Goal: Entertainment & Leisure: Consume media (video, audio)

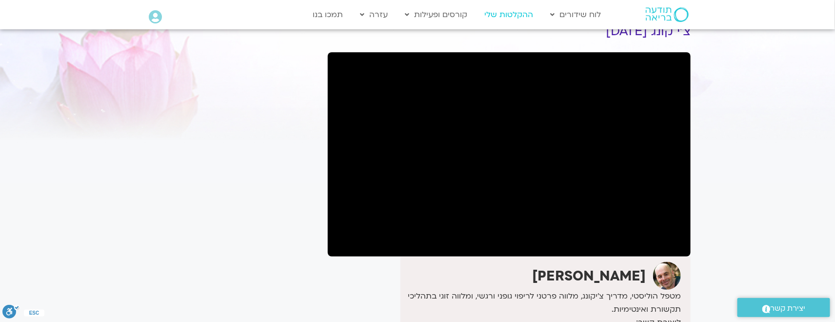
click at [506, 15] on link "ההקלטות שלי" at bounding box center [509, 14] width 59 height 19
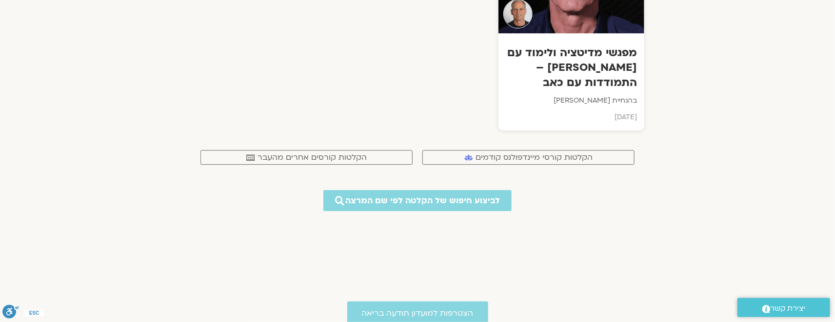
scroll to position [7945, 0]
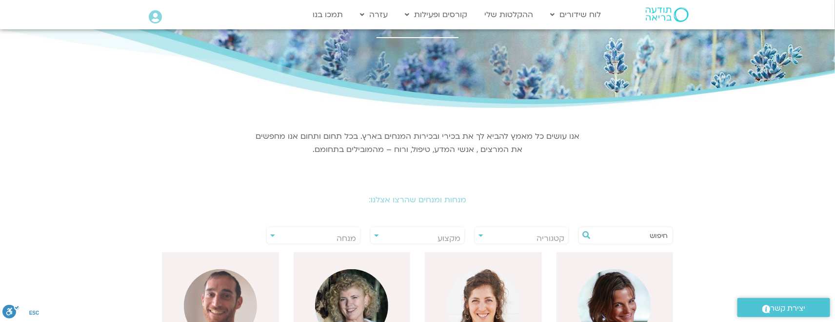
click at [637, 229] on input "text" at bounding box center [631, 235] width 74 height 17
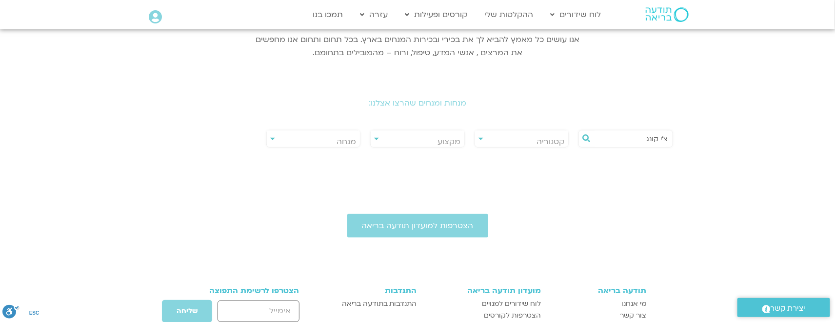
scroll to position [146, 0]
click at [658, 139] on input "צ'י קונג" at bounding box center [631, 137] width 74 height 17
type input "צ'י קונג"
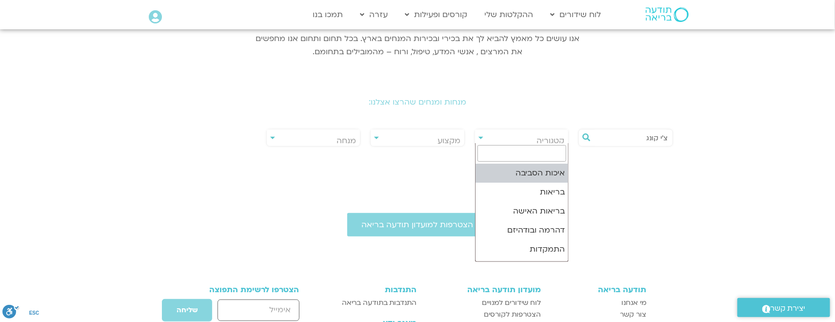
click at [505, 145] on body "דלג לתוכן Main Menu לוח שידורים לוח שידורים יומי תכניה שבועית ההקלטות שלי קורסי…" at bounding box center [417, 174] width 835 height 640
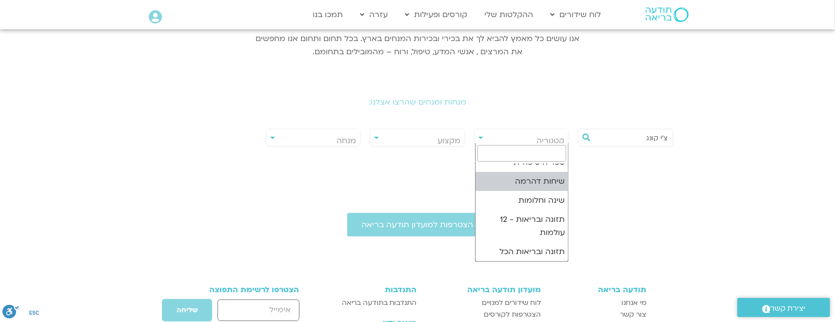
scroll to position [177, 0]
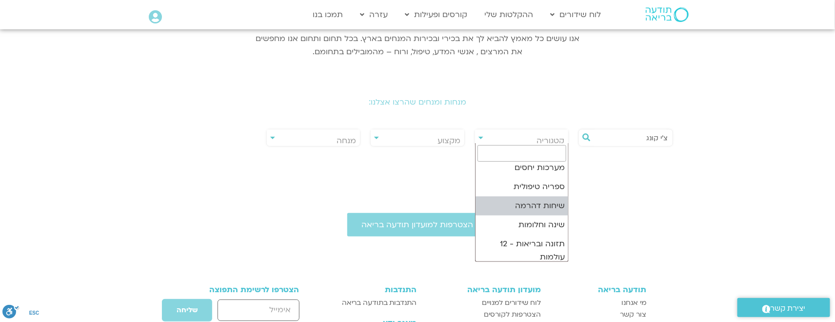
select select "**"
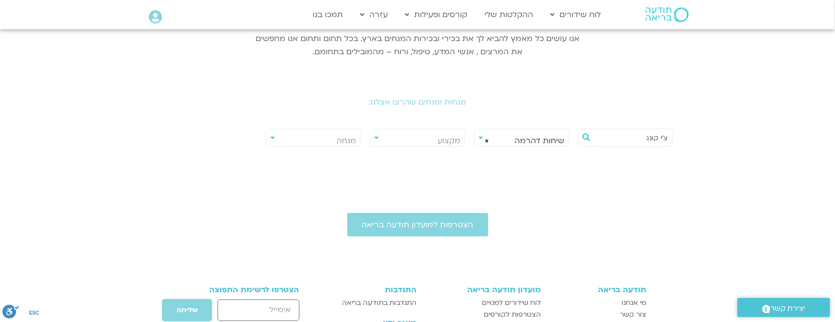
drag, startPoint x: 647, startPoint y: 137, endPoint x: 751, endPoint y: 140, distance: 103.5
click at [748, 138] on section "**********" at bounding box center [417, 84] width 835 height 148
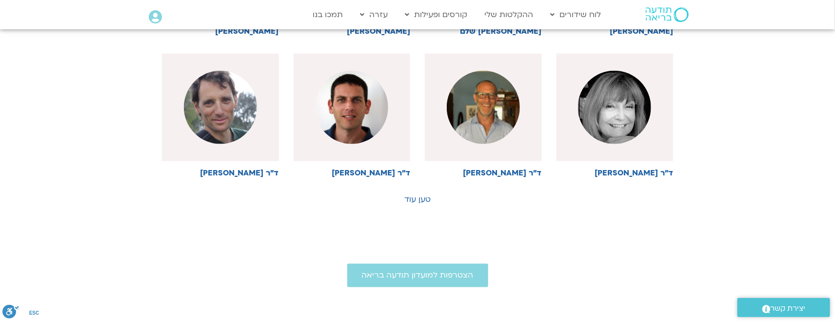
scroll to position [585, 0]
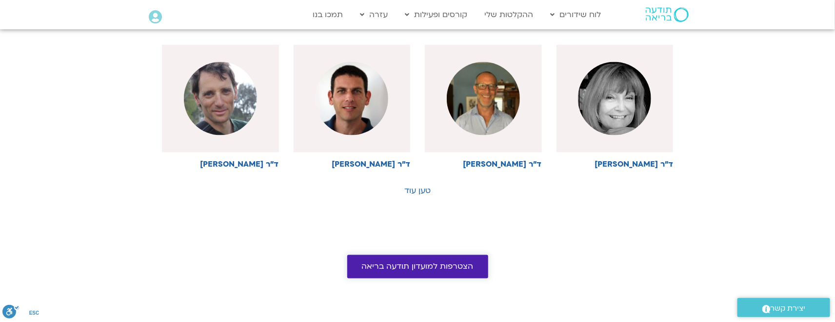
click at [399, 257] on link "הצטרפות למועדון תודעה בריאה" at bounding box center [417, 266] width 141 height 23
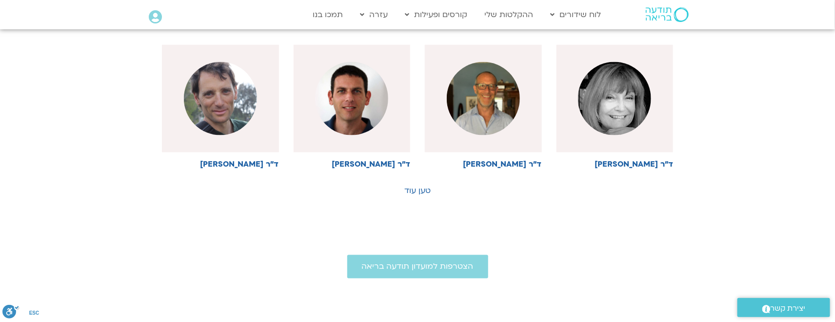
click at [417, 185] on link "טען עוד" at bounding box center [417, 190] width 26 height 11
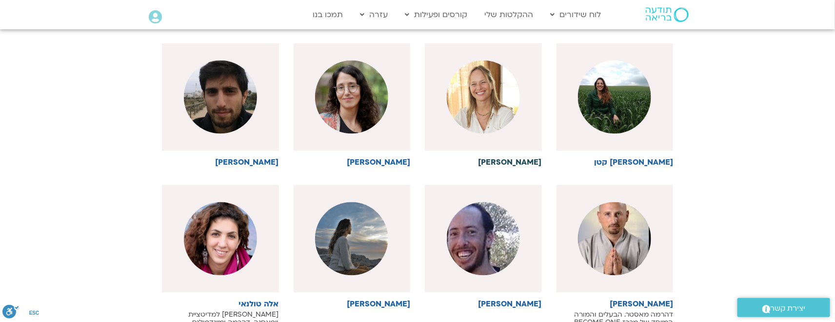
scroll to position [732, 0]
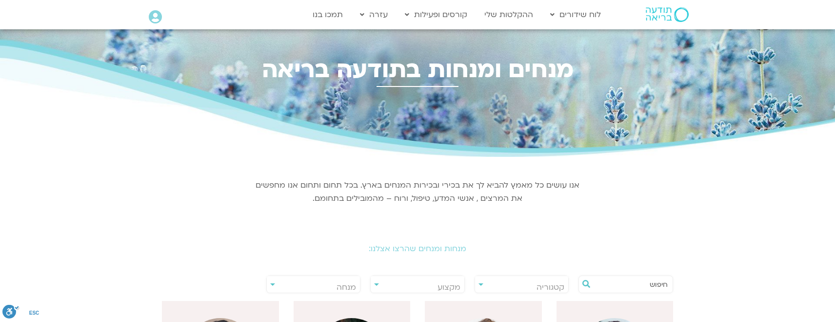
select select "**"
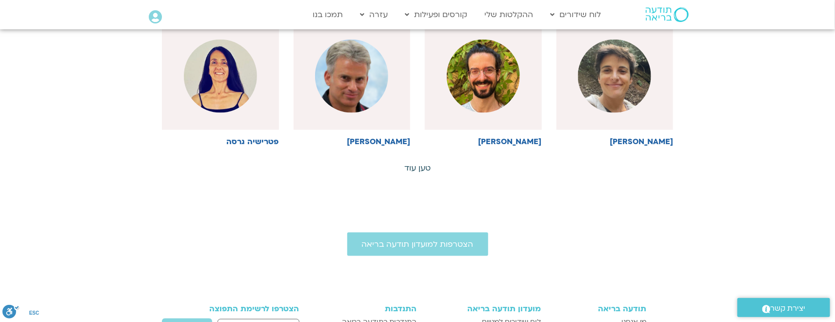
click at [416, 169] on link "טען עוד" at bounding box center [417, 167] width 26 height 11
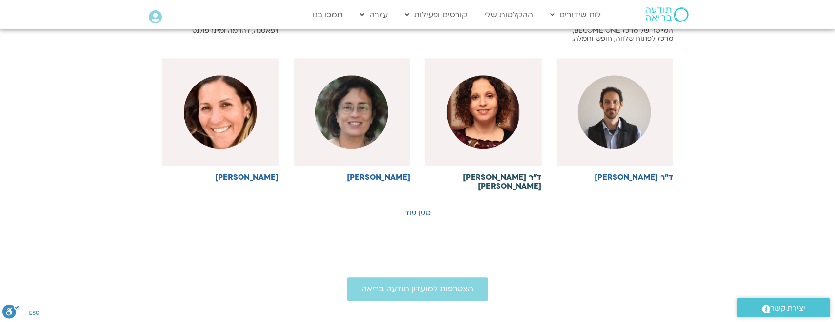
scroll to position [976, 0]
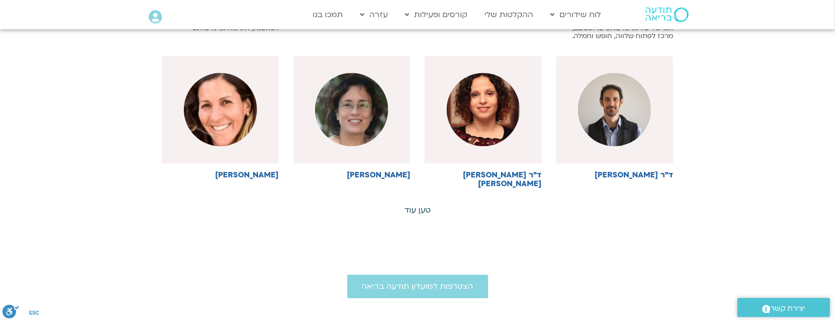
click at [418, 207] on link "טען עוד" at bounding box center [417, 209] width 26 height 11
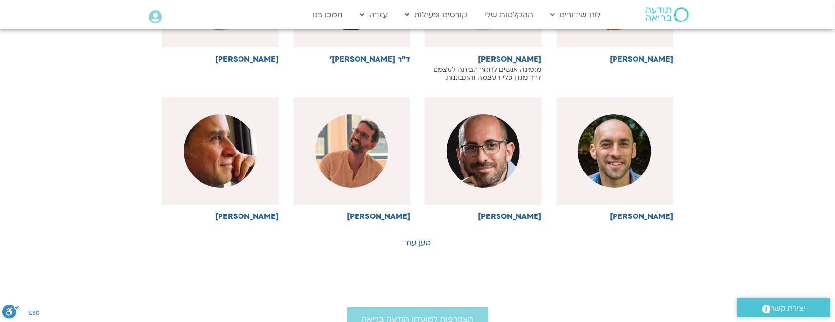
scroll to position [1415, 0]
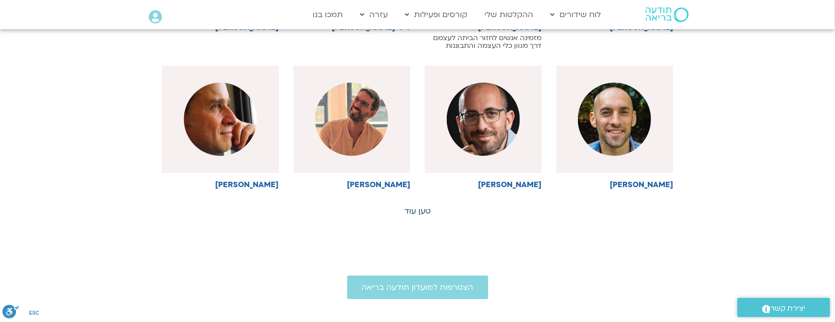
click at [409, 211] on link "טען עוד" at bounding box center [417, 210] width 26 height 11
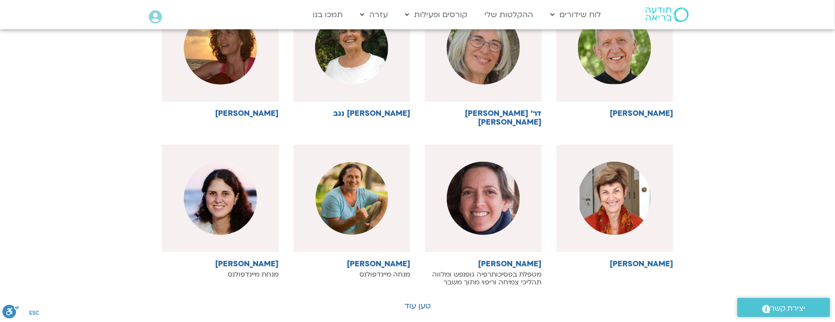
scroll to position [1781, 0]
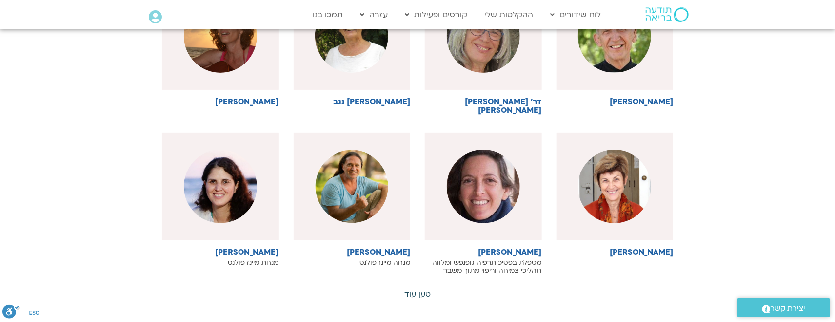
click at [423, 288] on link "טען עוד" at bounding box center [417, 293] width 26 height 11
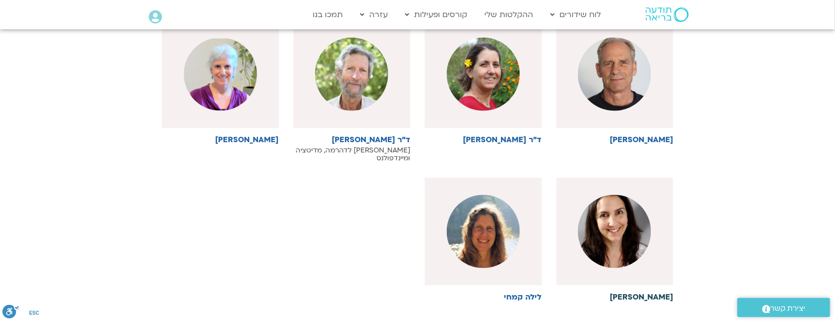
scroll to position [2049, 0]
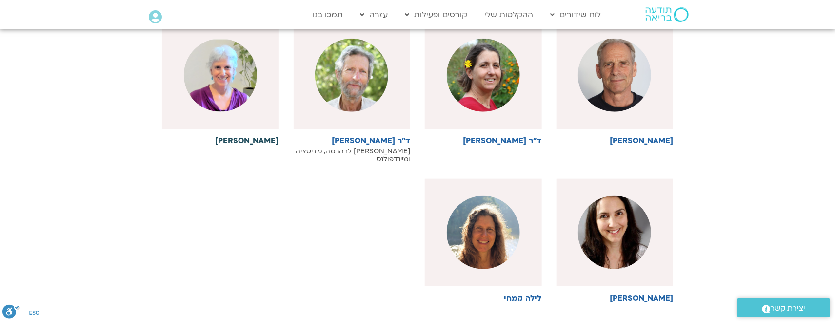
click at [255, 136] on h6 "[PERSON_NAME]" at bounding box center [220, 140] width 117 height 9
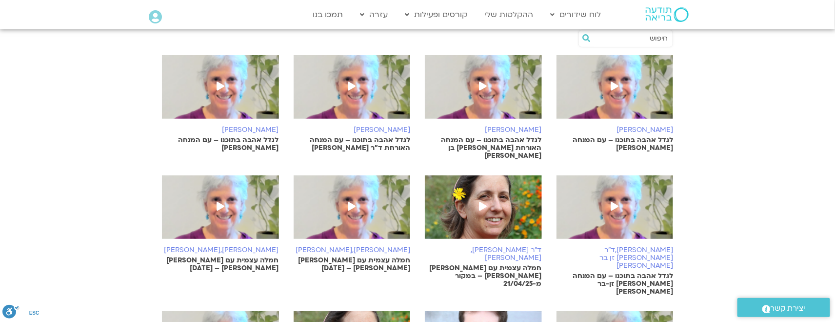
scroll to position [293, 0]
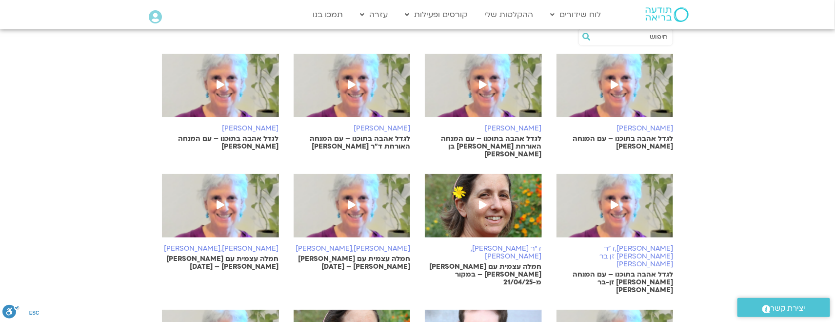
click at [627, 135] on p "לגדל אהבה בתוכנו – עם המנחה האורח בן קמינסקי" at bounding box center [615, 143] width 117 height 16
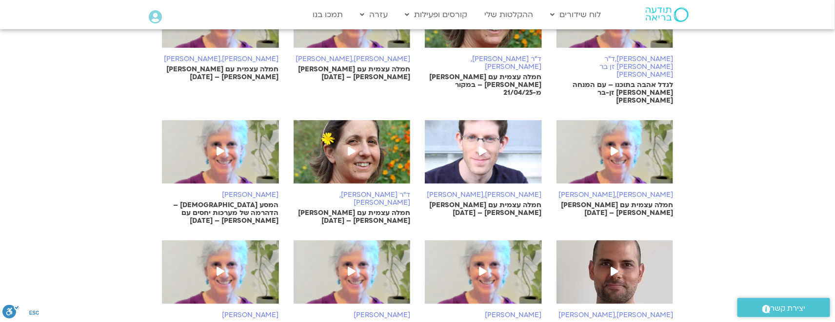
scroll to position [512, 0]
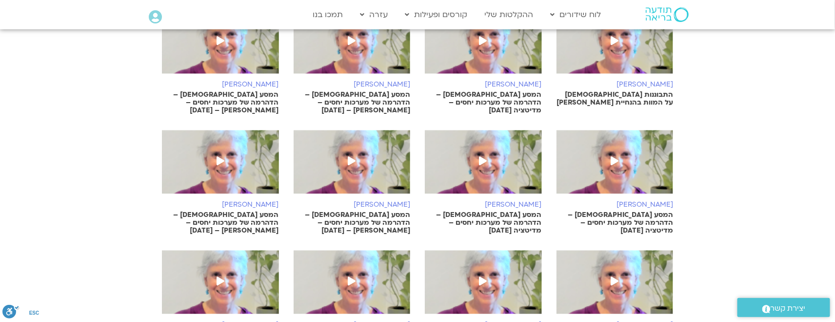
scroll to position [1025, 0]
